Goal: Transaction & Acquisition: Purchase product/service

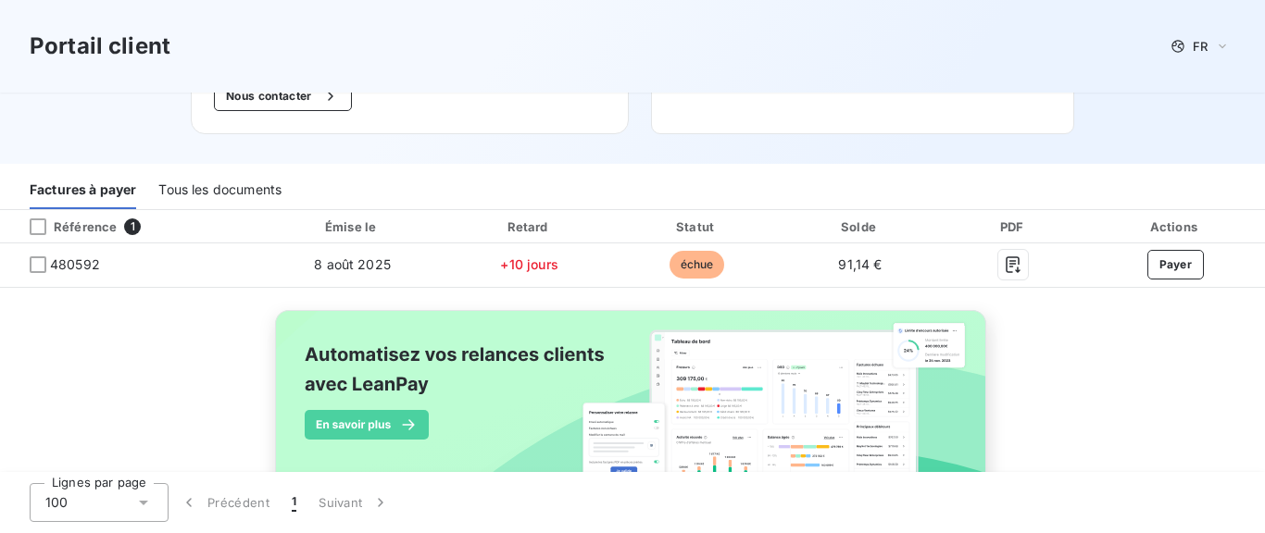
scroll to position [208, 0]
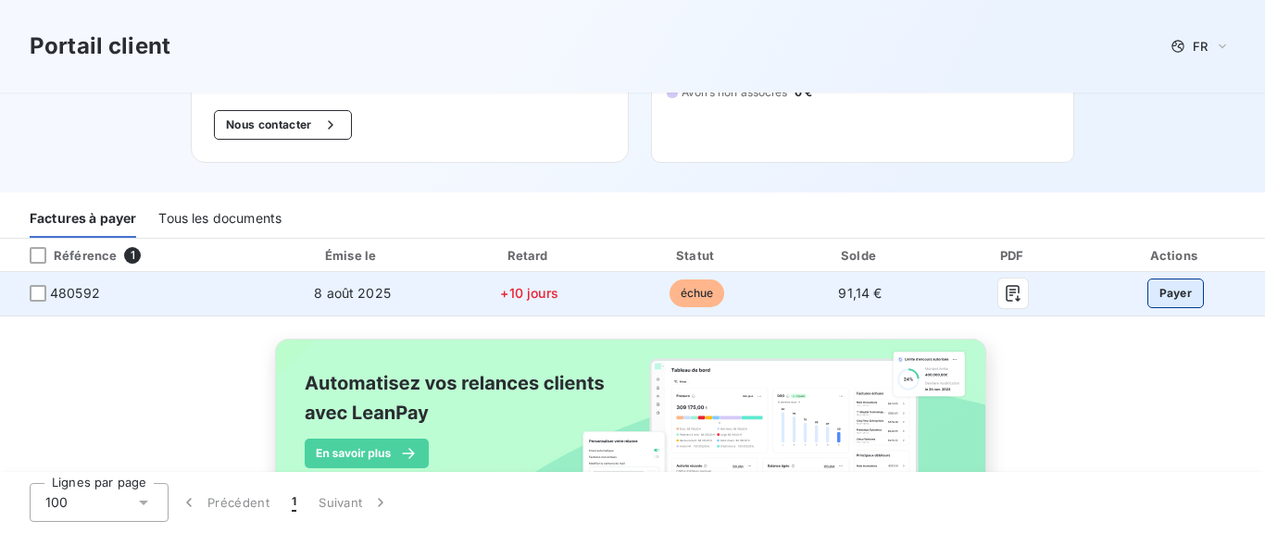
click at [1168, 293] on button "Payer" at bounding box center [1175, 294] width 57 height 30
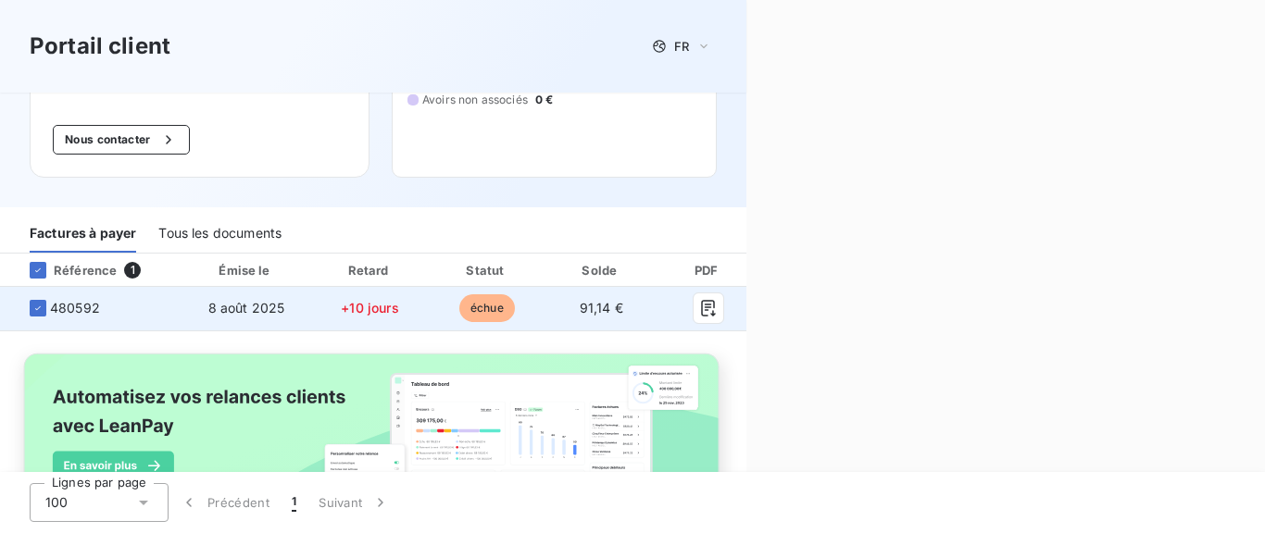
scroll to position [223, 0]
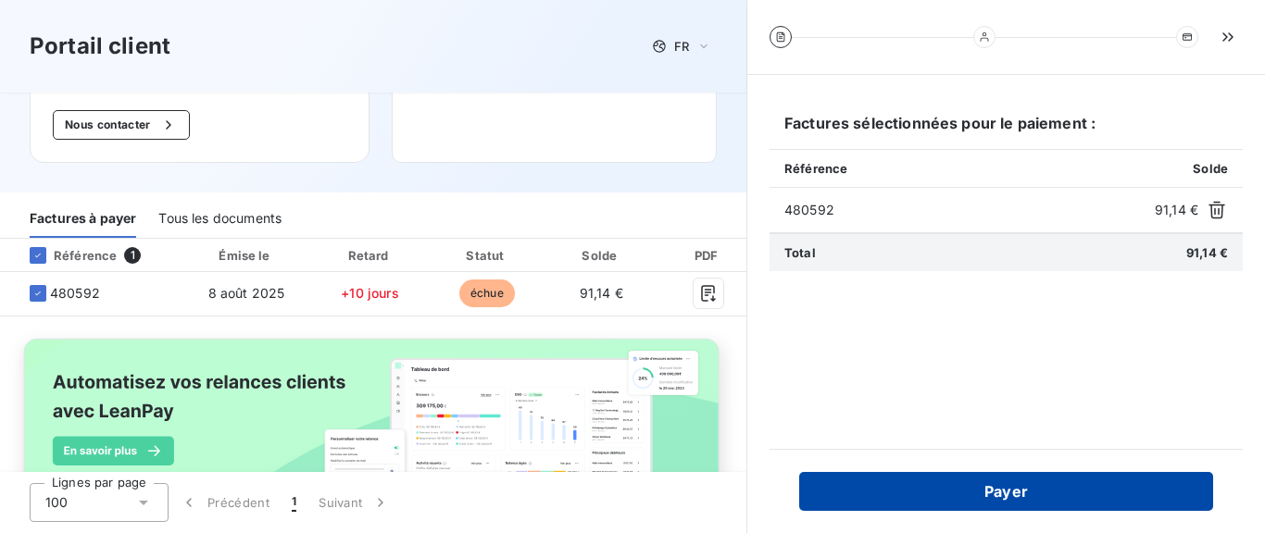
click at [1037, 496] on button "Payer" at bounding box center [1006, 491] width 414 height 39
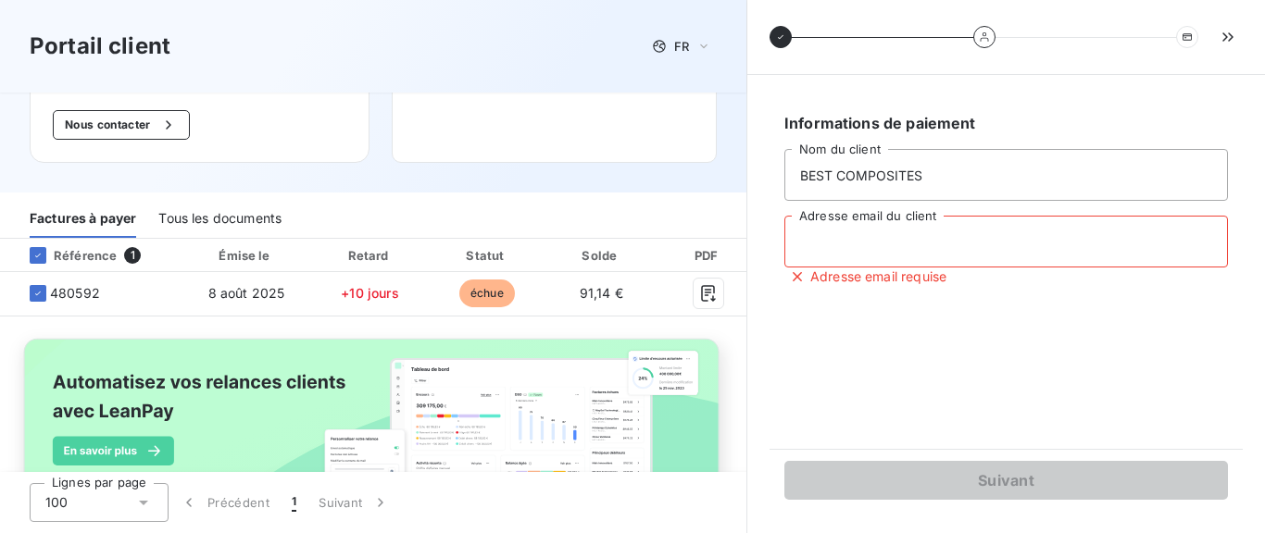
click at [931, 248] on input "Adresse email du client" at bounding box center [1006, 242] width 444 height 52
type input "[EMAIL_ADDRESS][DOMAIN_NAME]"
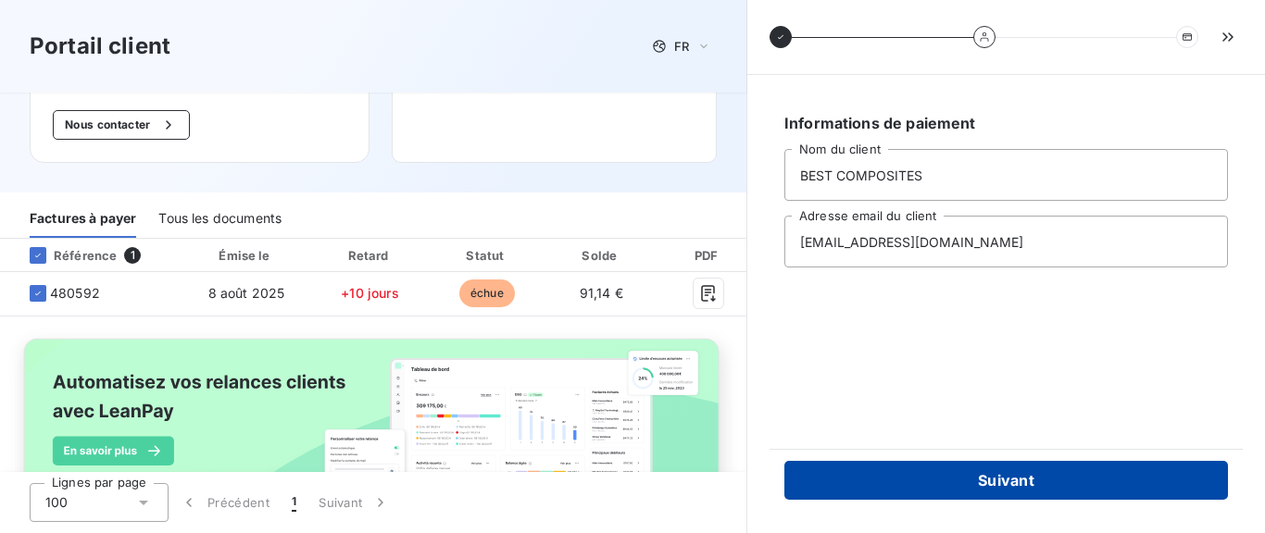
click at [1030, 485] on button "Suivant" at bounding box center [1006, 480] width 444 height 39
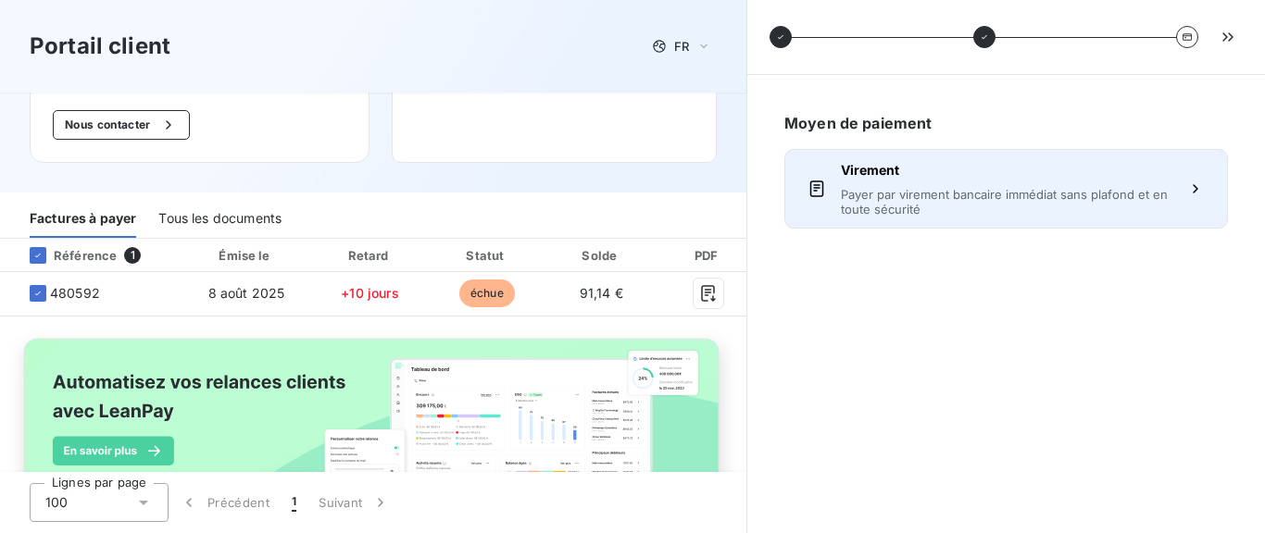
click at [1157, 202] on span "Payer par virement bancaire immédiat sans plafond et en toute sécurité" at bounding box center [1006, 202] width 331 height 30
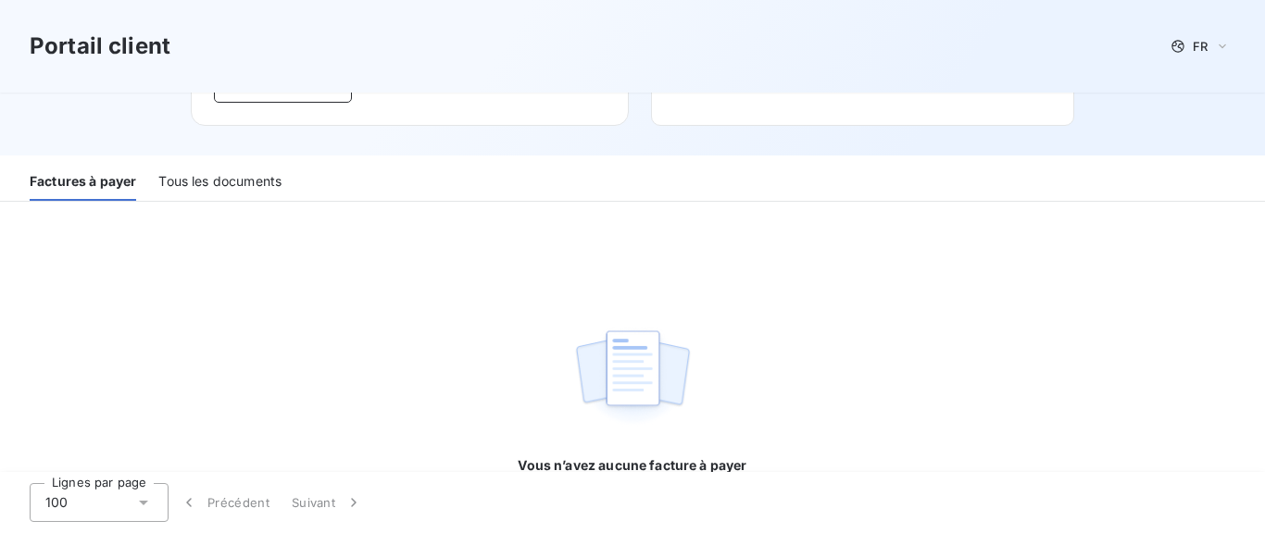
scroll to position [278, 0]
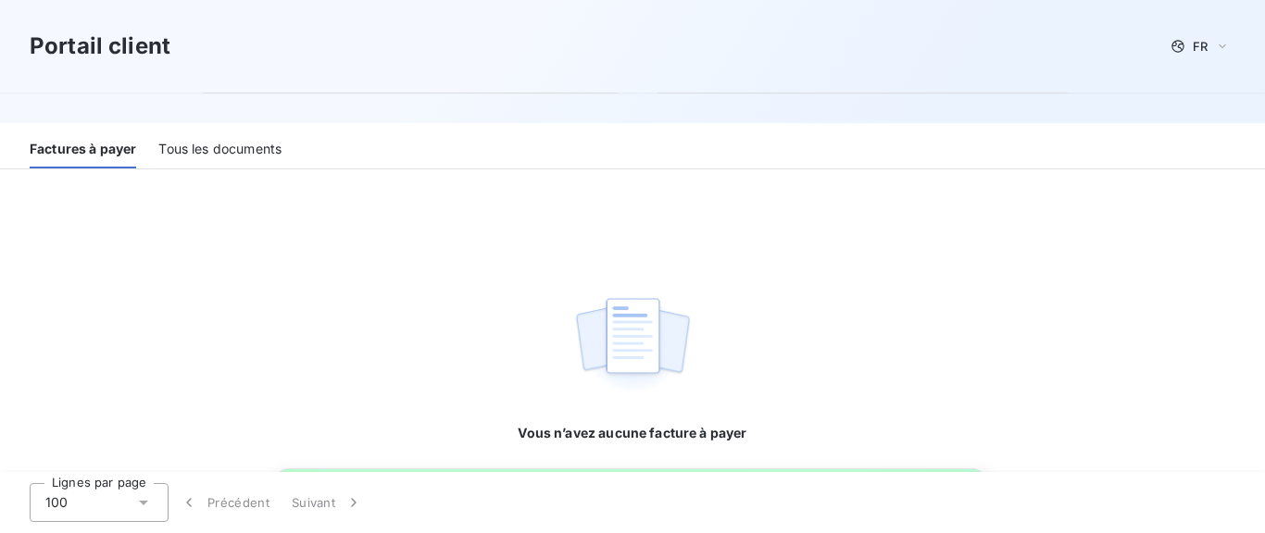
click at [238, 155] on div "Tous les documents" at bounding box center [219, 149] width 123 height 39
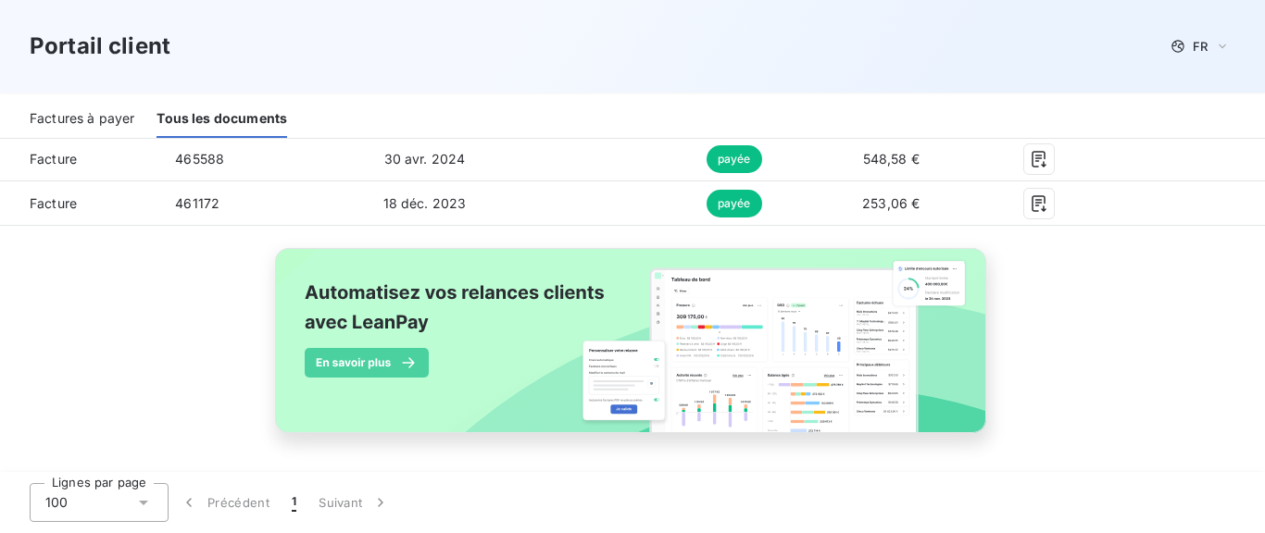
scroll to position [523, 0]
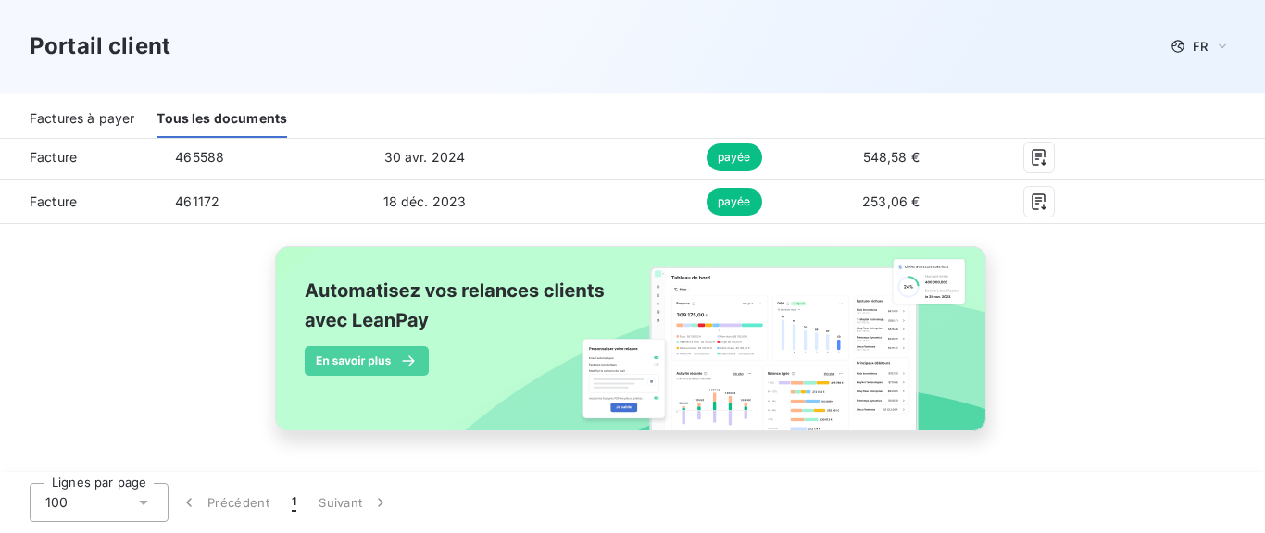
click at [398, 363] on img at bounding box center [632, 349] width 748 height 228
